Goal: Task Accomplishment & Management: Complete application form

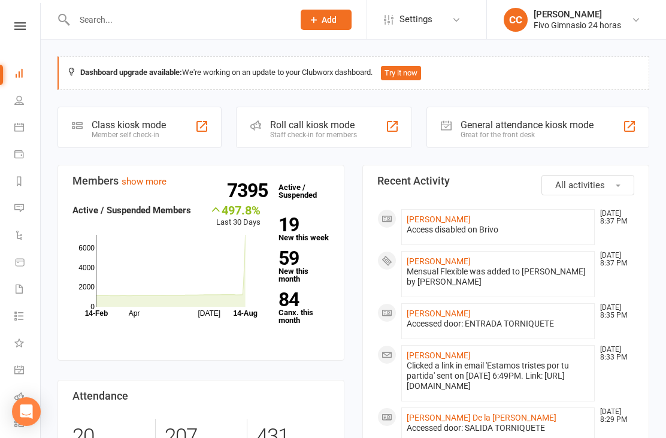
click at [471, 222] on link "[PERSON_NAME]" at bounding box center [439, 219] width 64 height 10
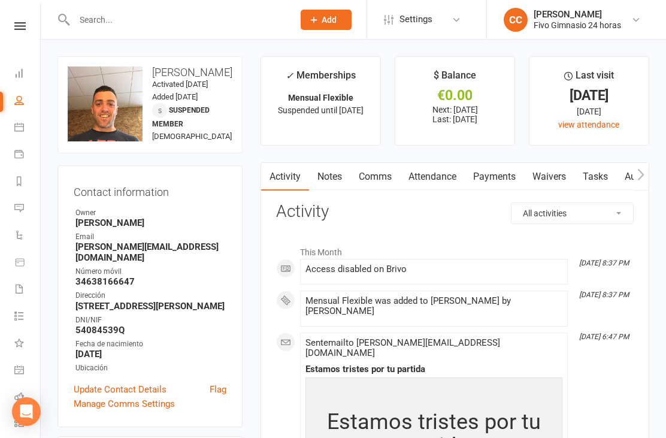
click at [553, 172] on link "Waivers" at bounding box center [549, 177] width 50 height 28
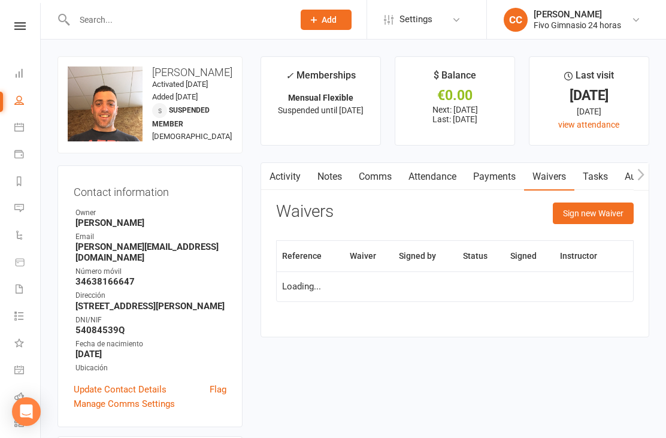
click at [593, 216] on button "Sign new Waiver" at bounding box center [593, 213] width 81 height 22
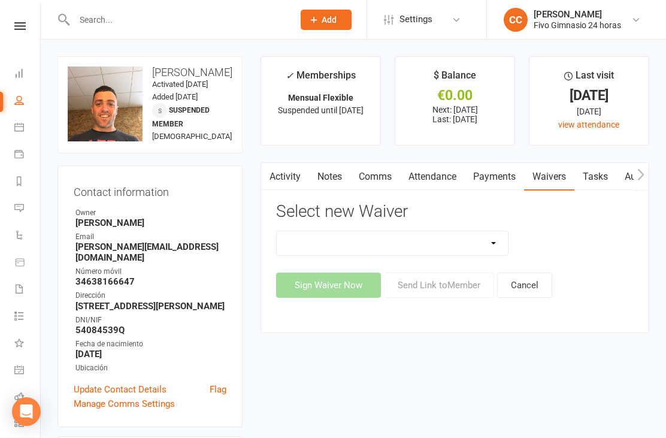
click at [455, 242] on select "Actualización De Datos De Pago Alta Online Certificación Finalización Contrato …" at bounding box center [392, 243] width 231 height 24
select select "1939"
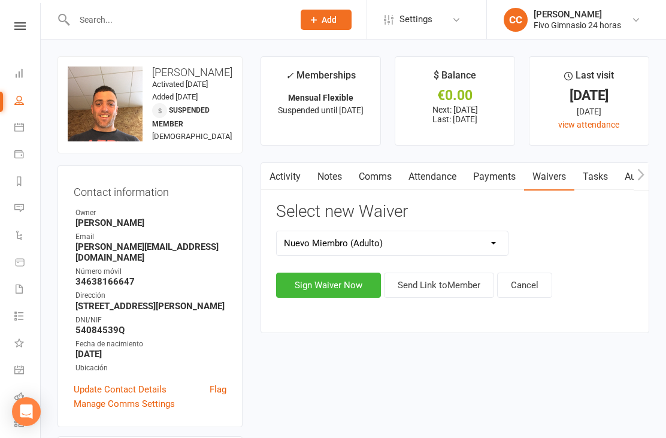
click at [310, 293] on button "Sign Waiver Now" at bounding box center [328, 284] width 105 height 25
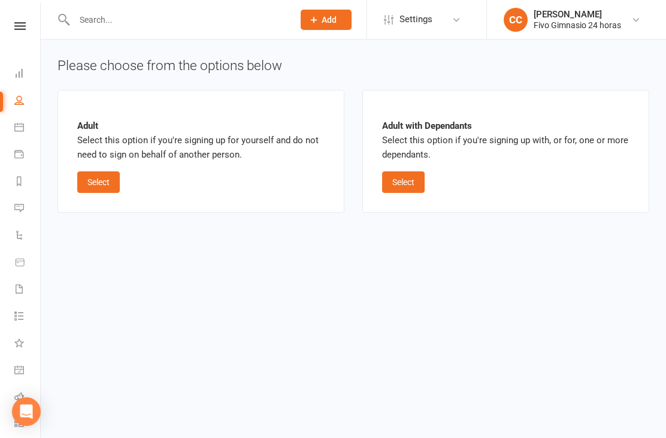
click at [92, 187] on button "Select" at bounding box center [98, 182] width 43 height 22
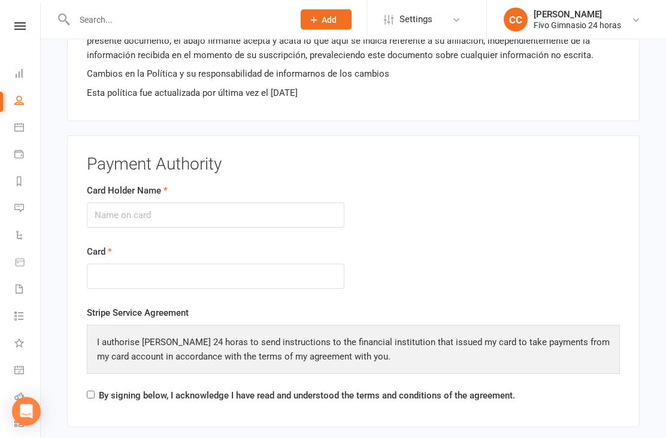
scroll to position [1272, 0]
click at [157, 208] on input "Card Holder Name" at bounding box center [216, 214] width 258 height 25
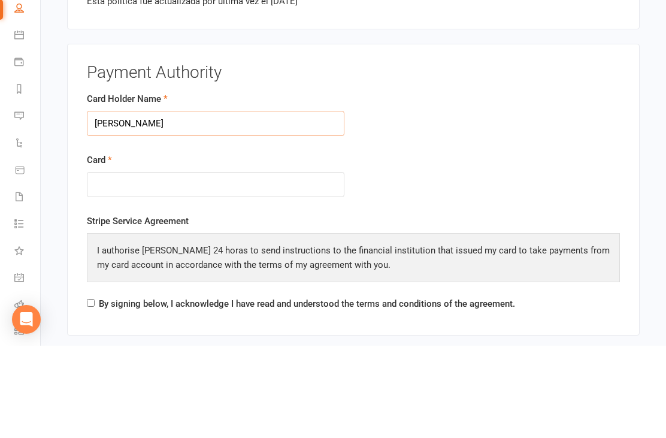
type input "[PERSON_NAME]"
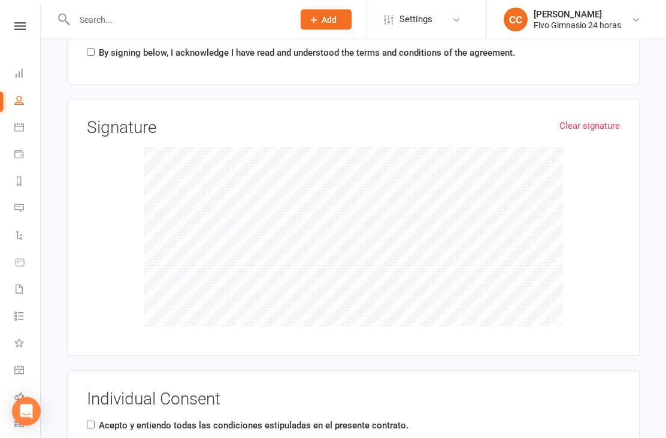
scroll to position [1612, 0]
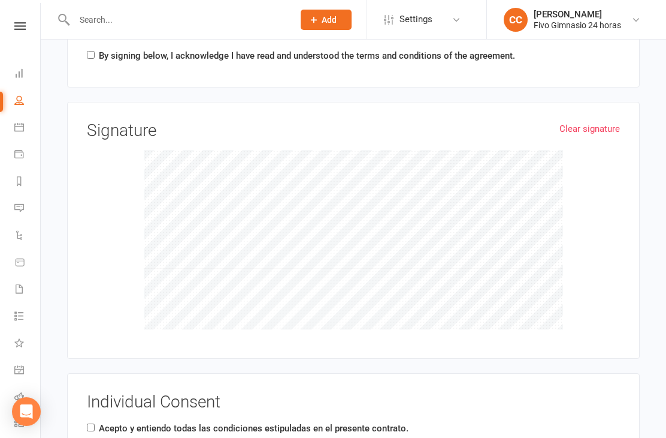
click at [91, 425] on input "Acepto y entiendo todas las condiciones estipuladas en el presente contrato." at bounding box center [91, 427] width 8 height 8
checkbox input "true"
click at [93, 53] on input "By signing below, I acknowledge I have read and understood the terms and condit…" at bounding box center [91, 55] width 8 height 8
checkbox input "true"
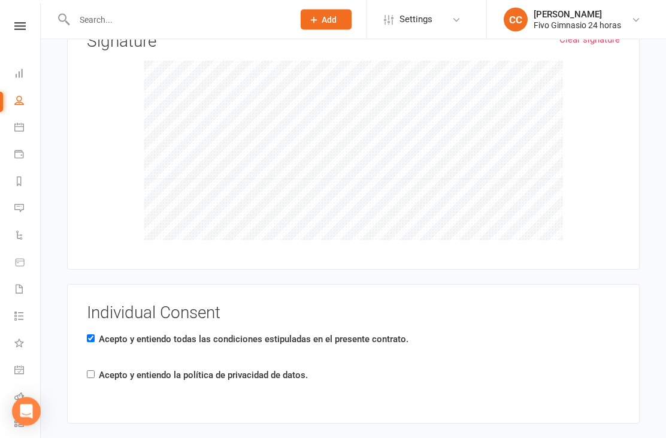
click at [102, 368] on label "Acepto y entiendo la política de privacidad de datos." at bounding box center [203, 375] width 209 height 14
click at [95, 371] on input "Acepto y entiendo la política de privacidad de datos." at bounding box center [91, 375] width 8 height 8
checkbox input "true"
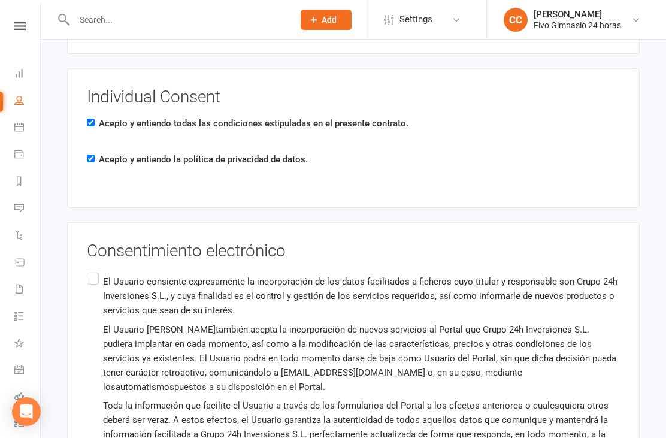
click at [99, 277] on label "El Usuario consiente expresamente la incorporación de los datos facilitados a f…" at bounding box center [353, 382] width 533 height 224
click at [95, 270] on input "El Usuario consiente expresamente la incorporación de los datos facilitados a f…" at bounding box center [91, 270] width 8 height 0
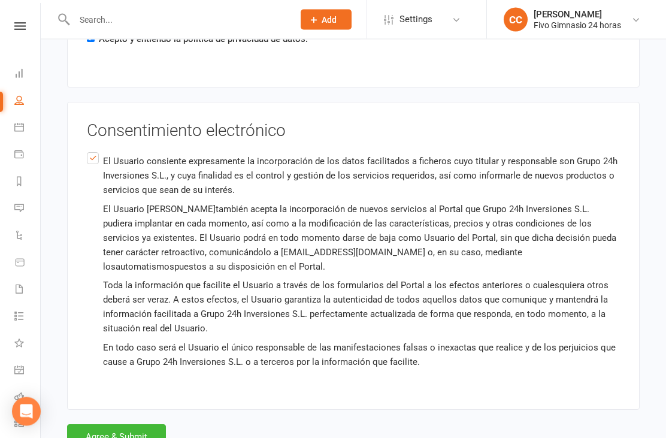
scroll to position [2049, 0]
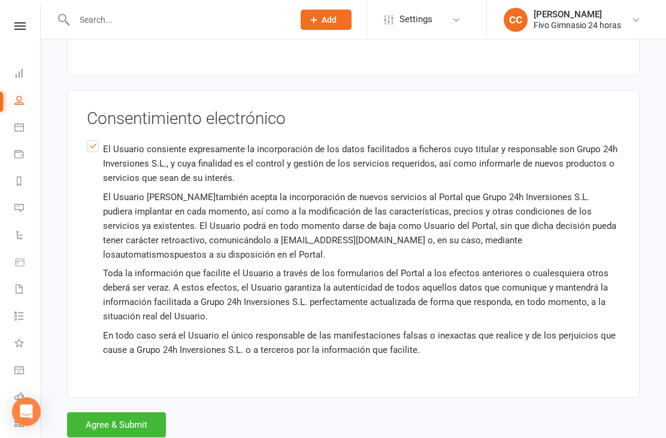
click at [134, 416] on button "Agree & Submit" at bounding box center [116, 424] width 99 height 25
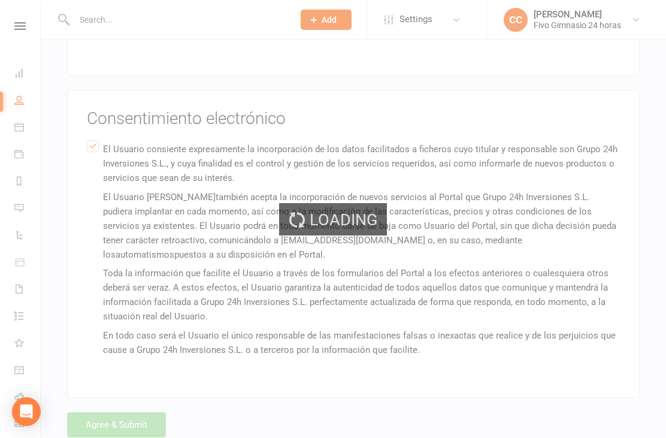
scroll to position [0, 0]
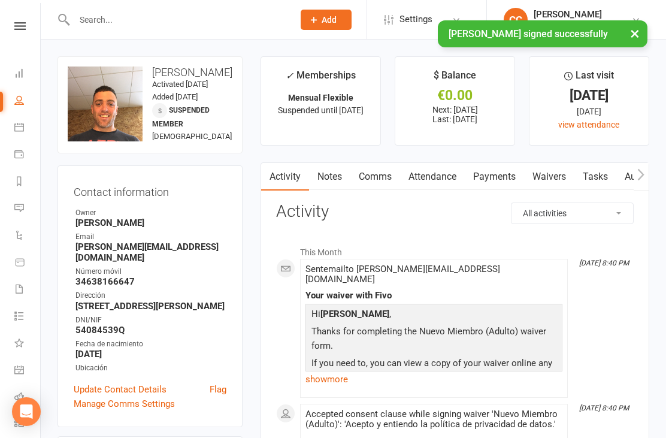
click at [486, 181] on link "Payments" at bounding box center [494, 177] width 59 height 28
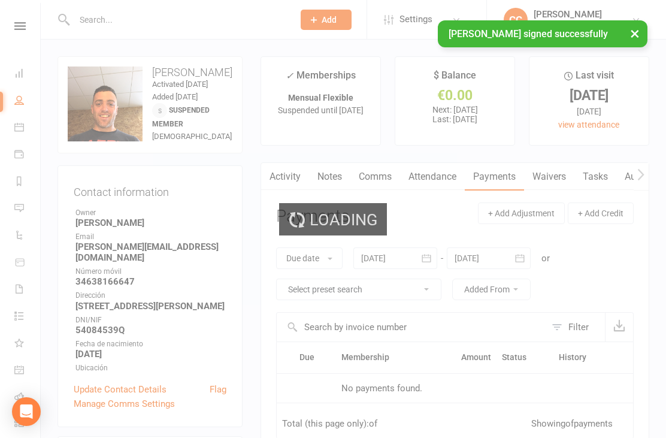
scroll to position [38, 0]
